Goal: Information Seeking & Learning: Learn about a topic

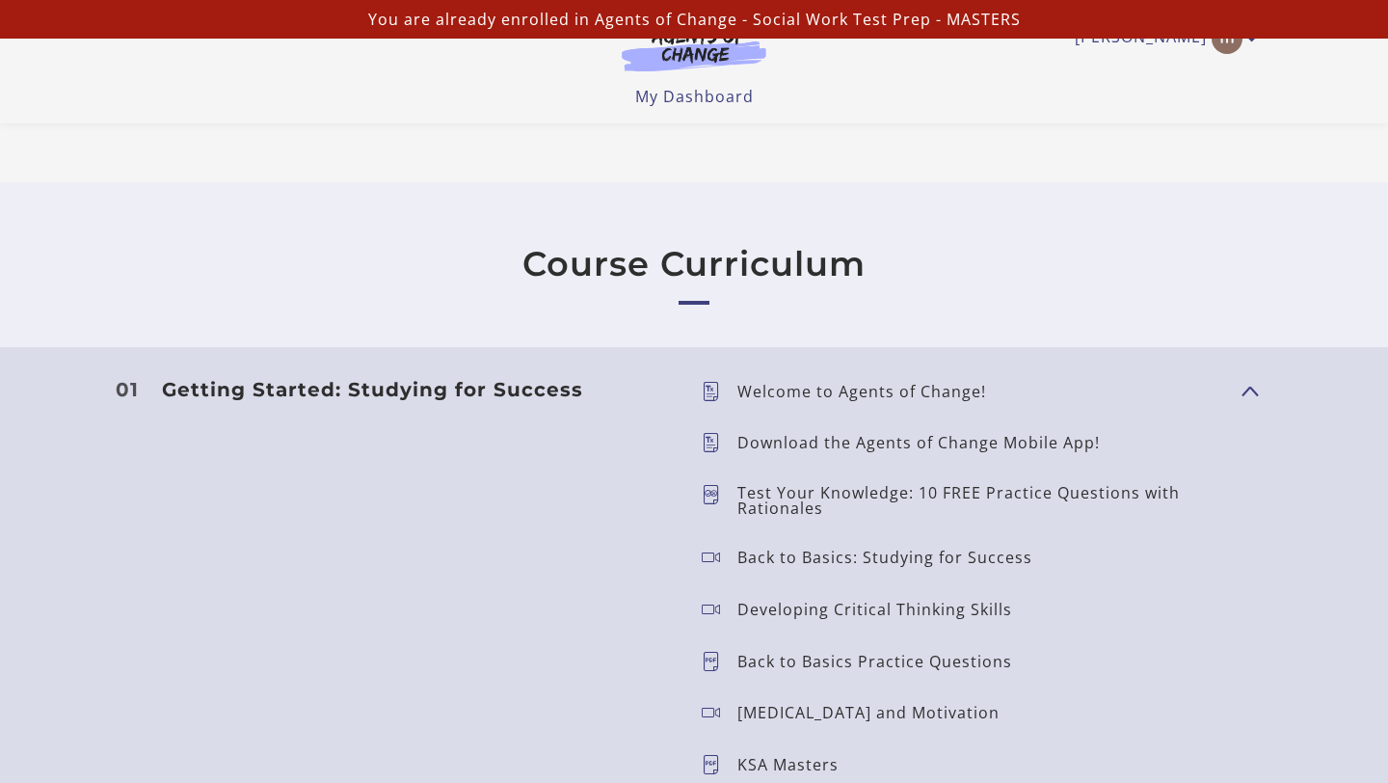
scroll to position [1465, 0]
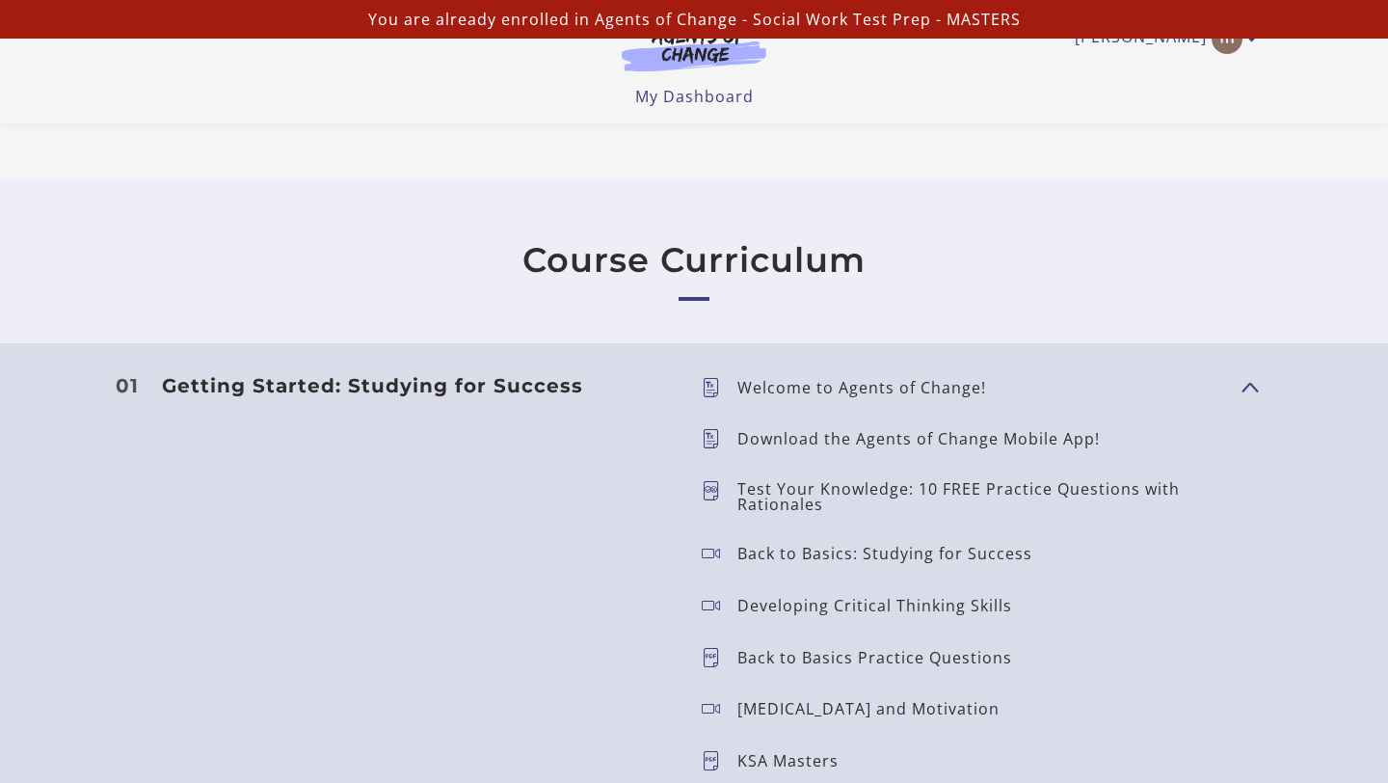
click at [812, 489] on p "Test Your Knowledge: 10 FREE Practice Questions with Rationales" at bounding box center [981, 496] width 489 height 31
click at [710, 491] on icon at bounding box center [720, 496] width 36 height 31
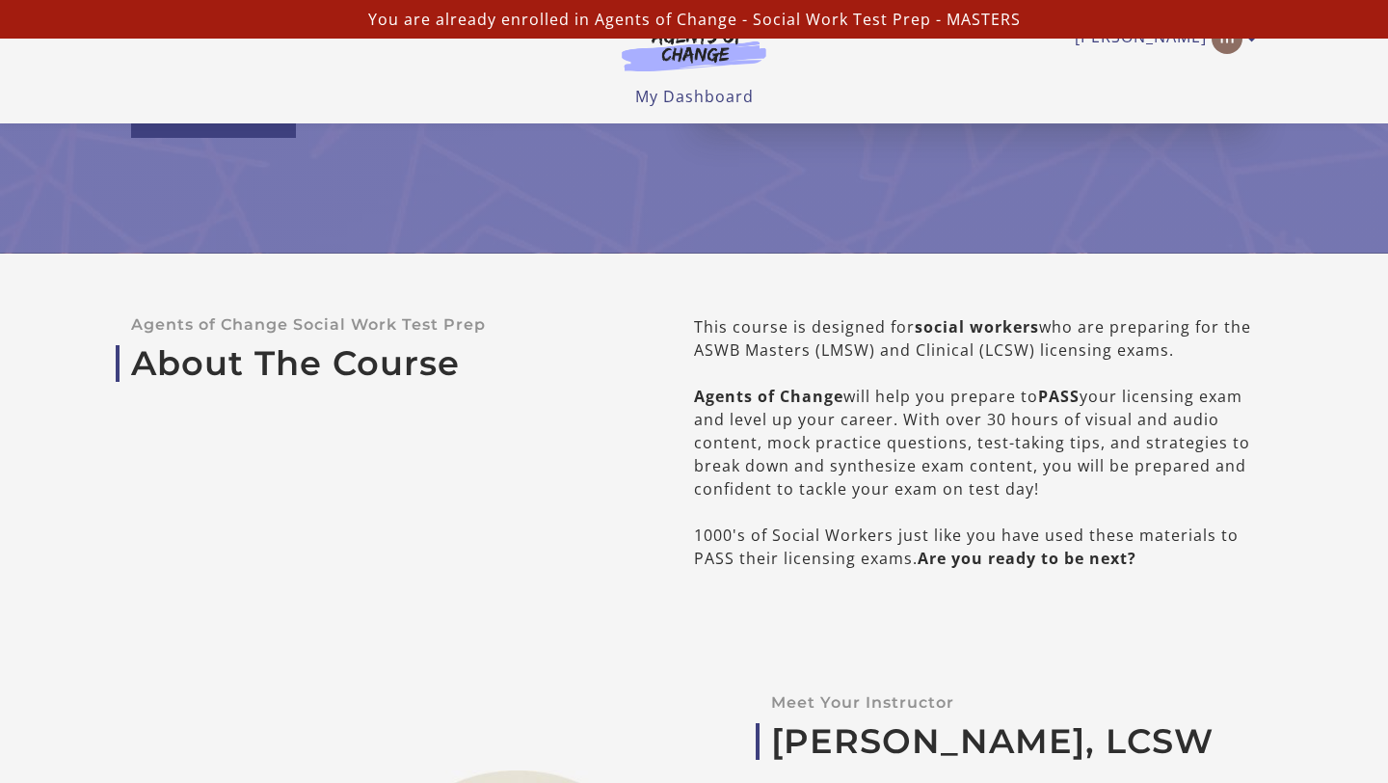
scroll to position [347, 0]
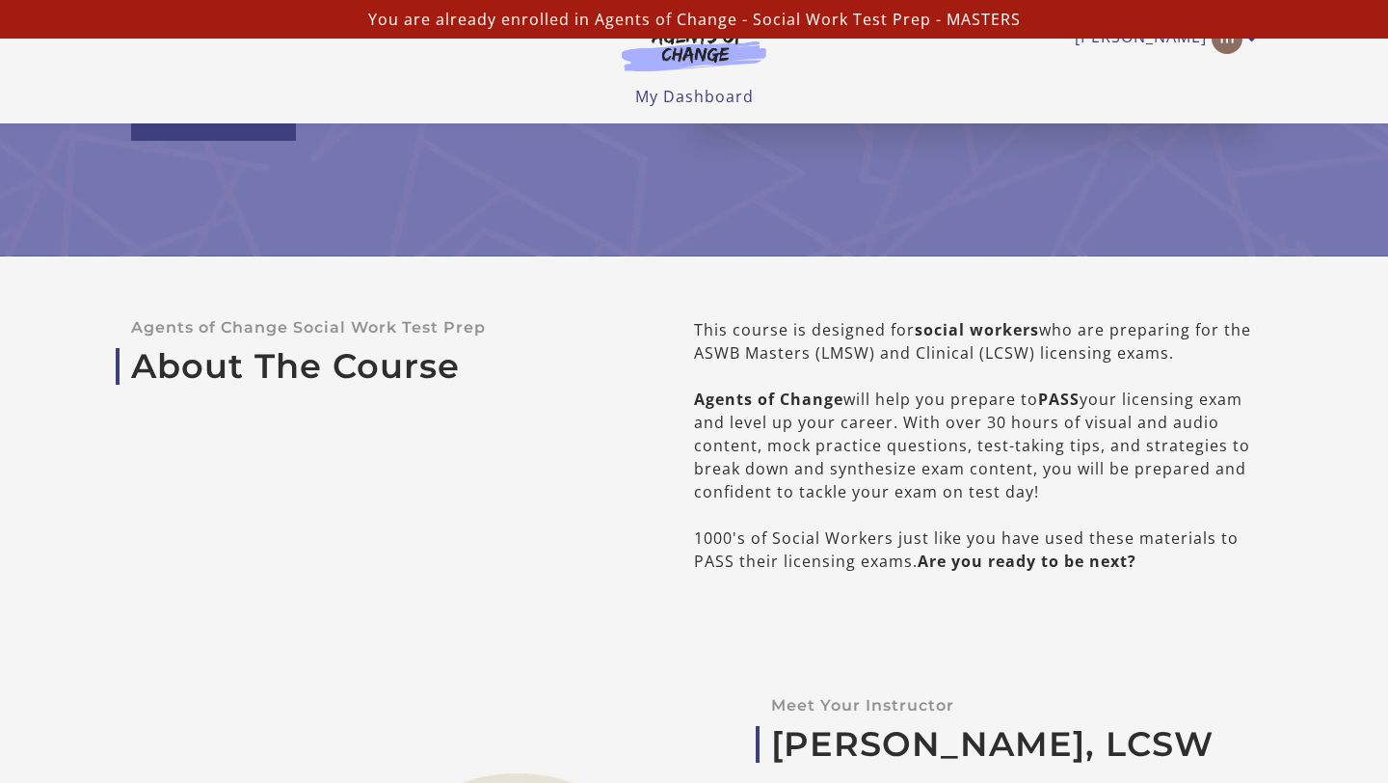
click at [984, 566] on b "Are you ready to be next?" at bounding box center [1026, 560] width 219 height 21
click at [1071, 409] on div "This course is designed for social workers who are preparing for the ASWB Maste…" at bounding box center [975, 445] width 563 height 254
click at [957, 335] on b "social workers" at bounding box center [977, 329] width 124 height 21
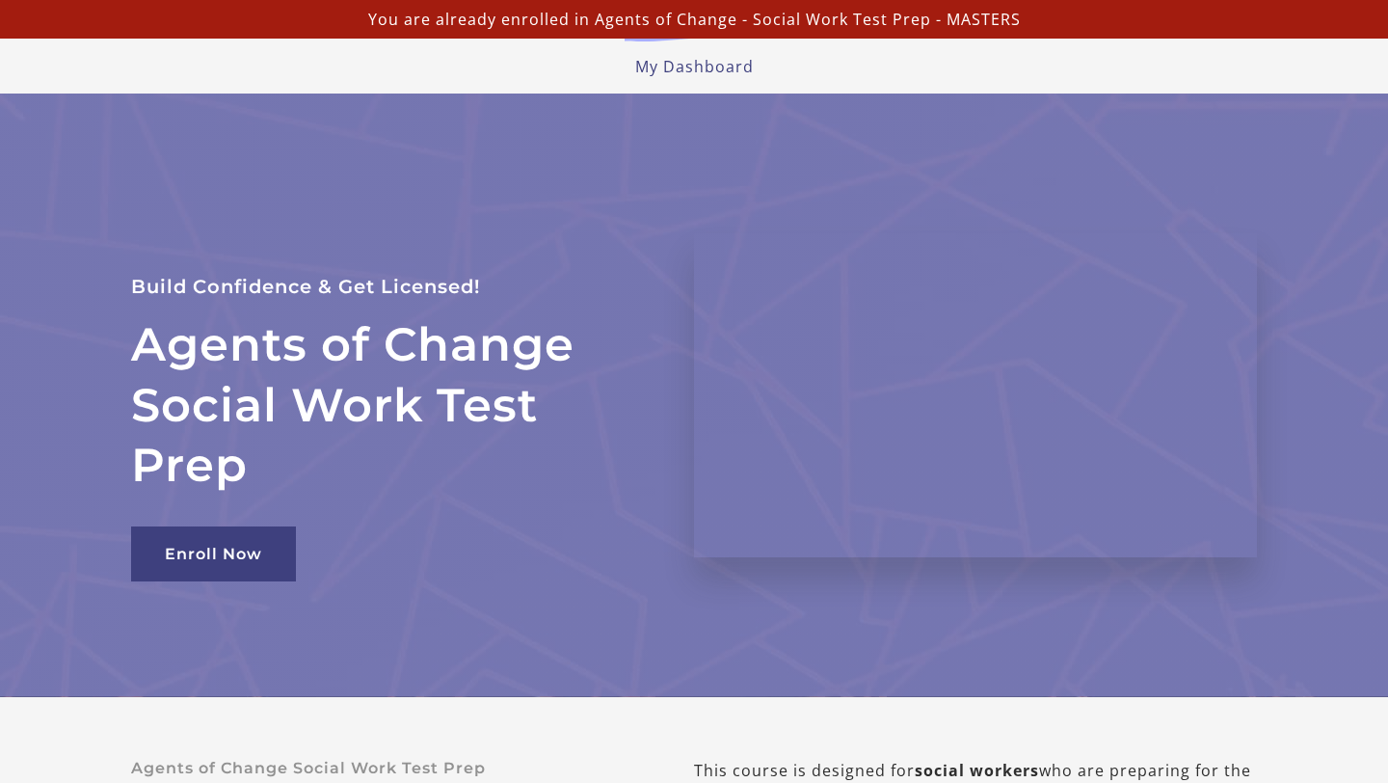
scroll to position [0, 0]
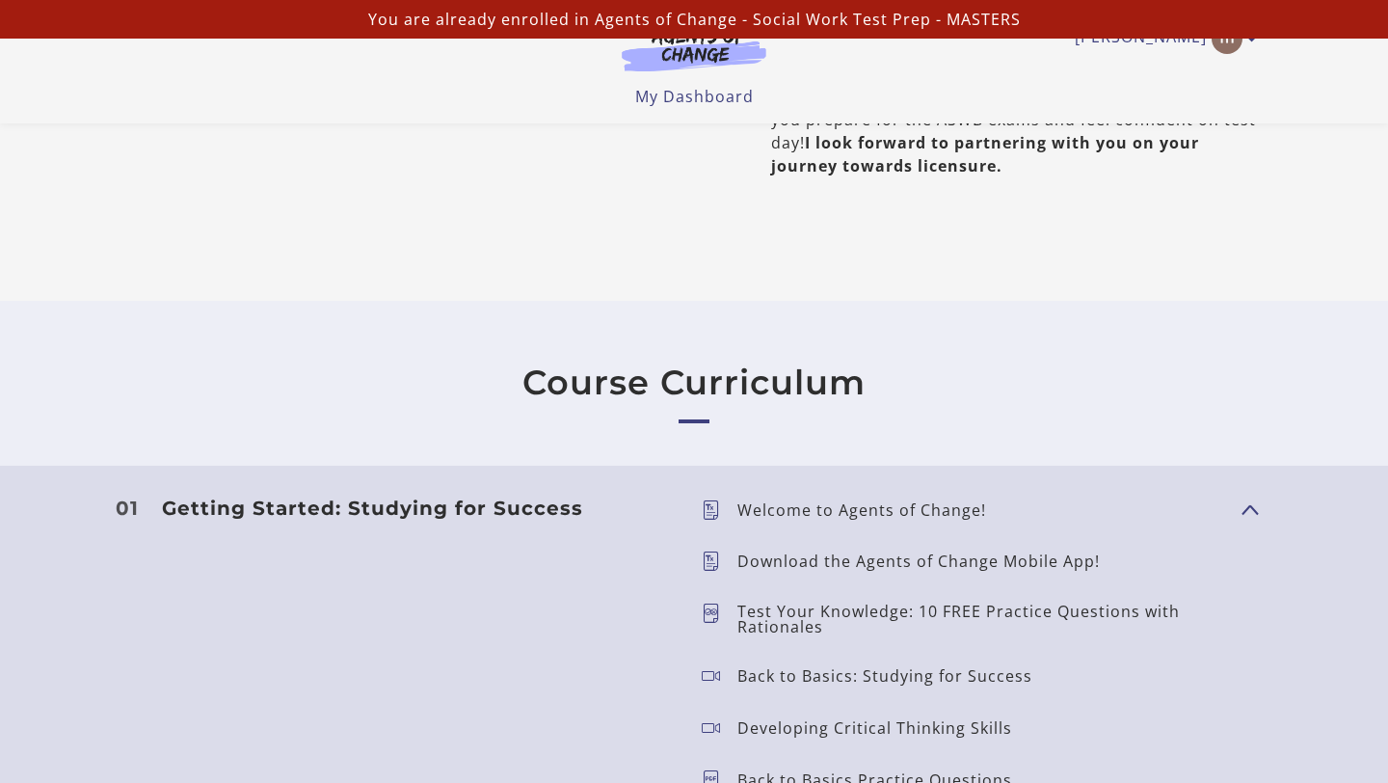
scroll to position [1385, 0]
